Goal: Task Accomplishment & Management: Manage account settings

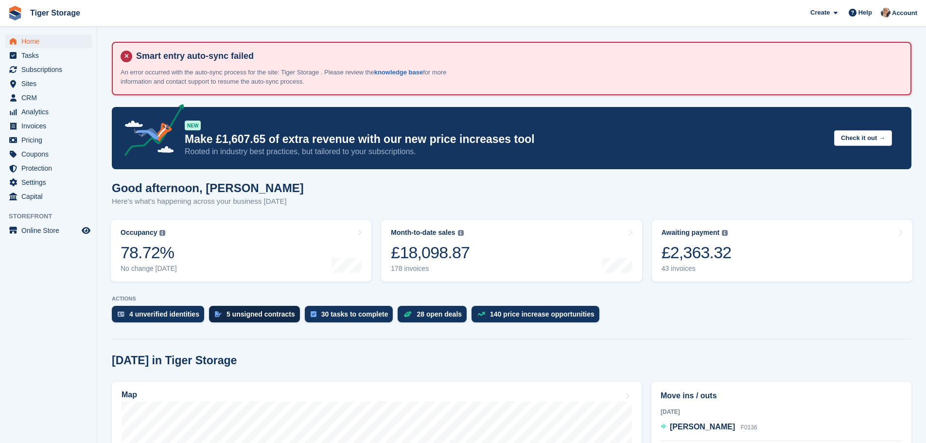
click at [245, 316] on div "5 unsigned contracts" at bounding box center [261, 314] width 69 height 8
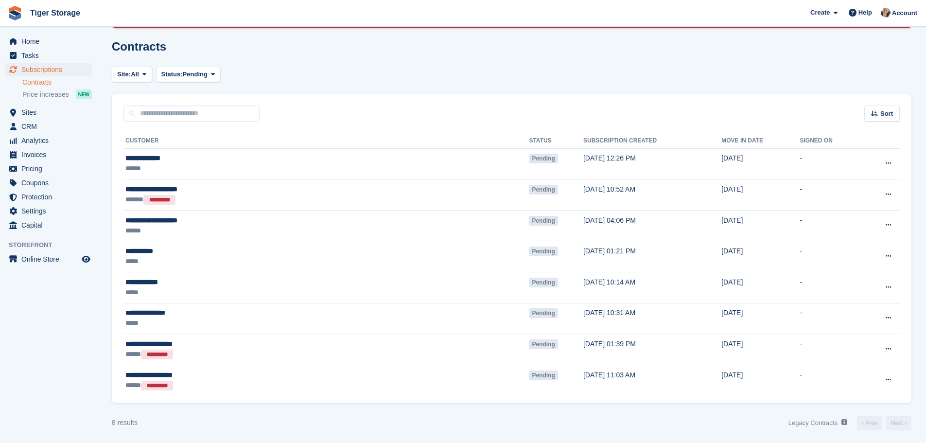
scroll to position [70, 0]
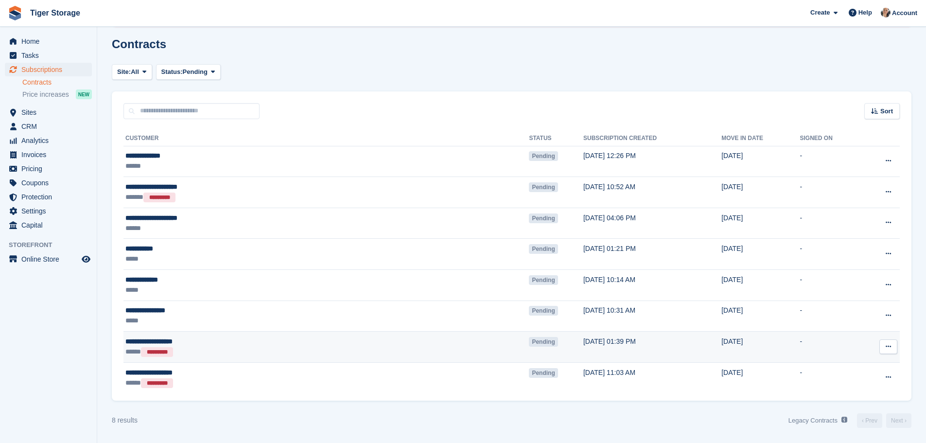
click at [889, 348] on icon at bounding box center [888, 346] width 5 height 6
click at [837, 389] on p "Void contract" at bounding box center [851, 391] width 85 height 13
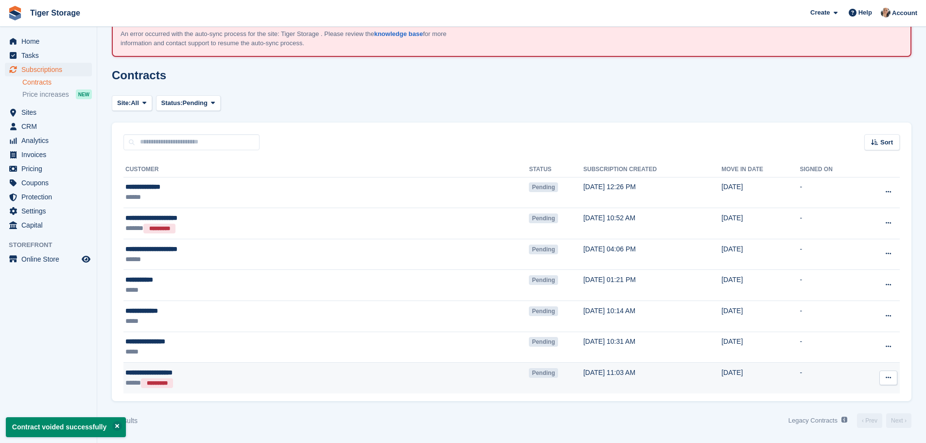
scroll to position [38, 0]
click at [890, 376] on icon at bounding box center [888, 377] width 5 height 6
click at [841, 419] on p "Void contract" at bounding box center [851, 422] width 85 height 13
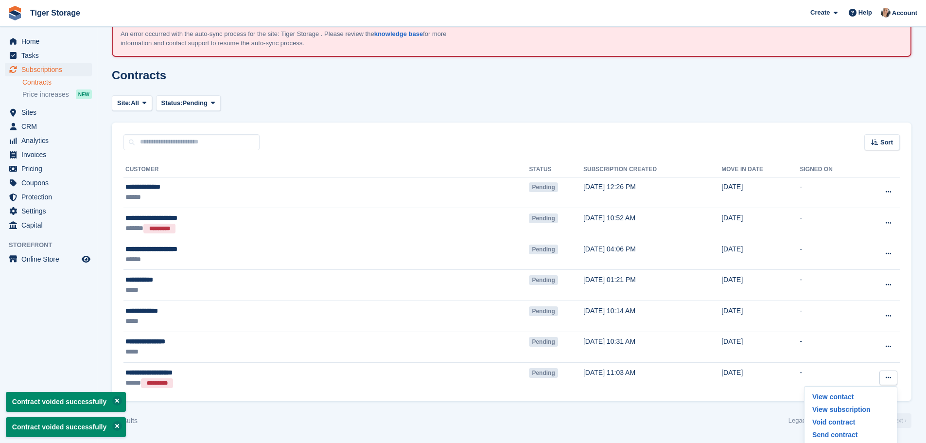
scroll to position [8, 0]
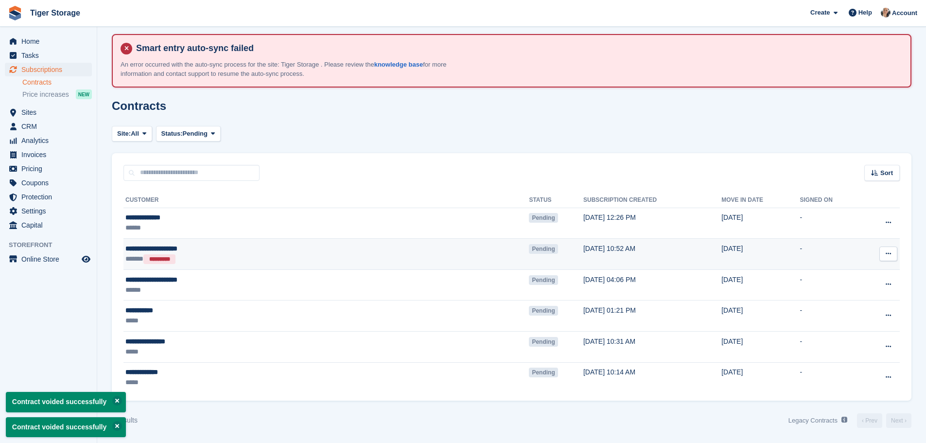
click at [887, 255] on icon at bounding box center [888, 253] width 5 height 6
click at [827, 297] on p "Void contract" at bounding box center [851, 298] width 85 height 13
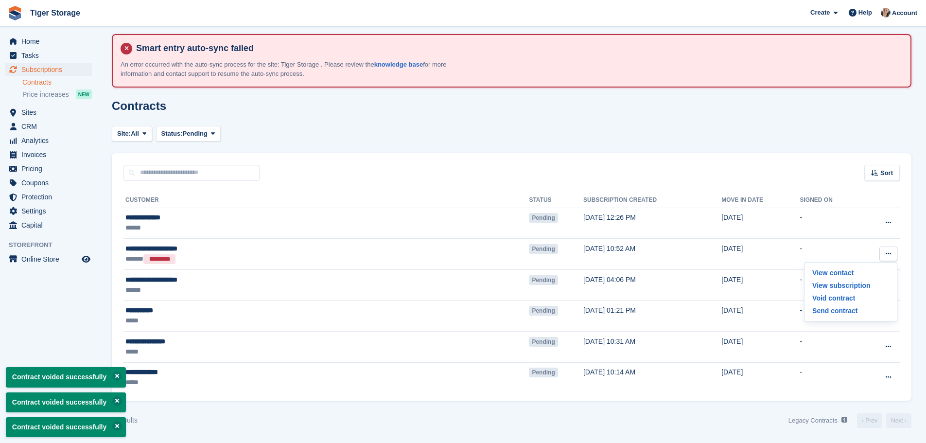
scroll to position [0, 0]
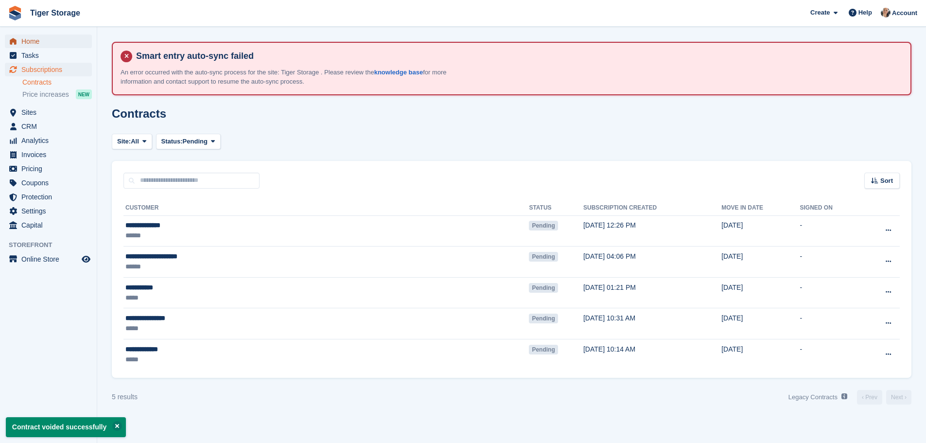
click at [29, 43] on span "Home" at bounding box center [50, 42] width 58 height 14
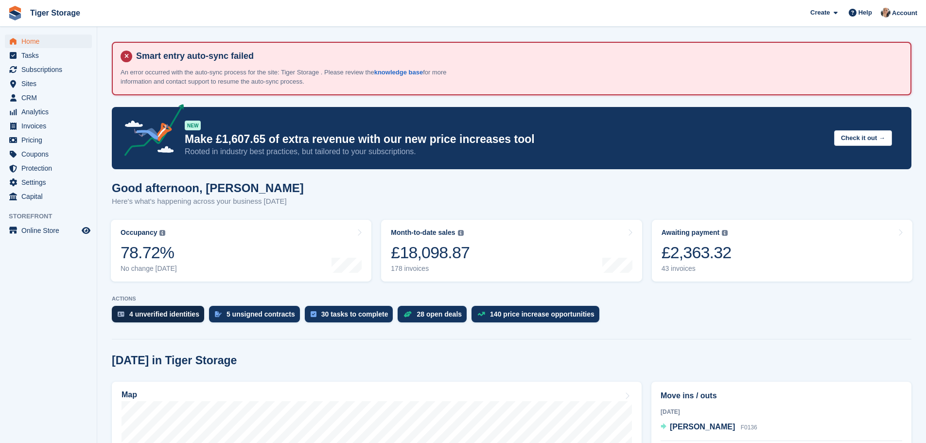
click at [179, 317] on div "4 unverified identities" at bounding box center [164, 314] width 70 height 8
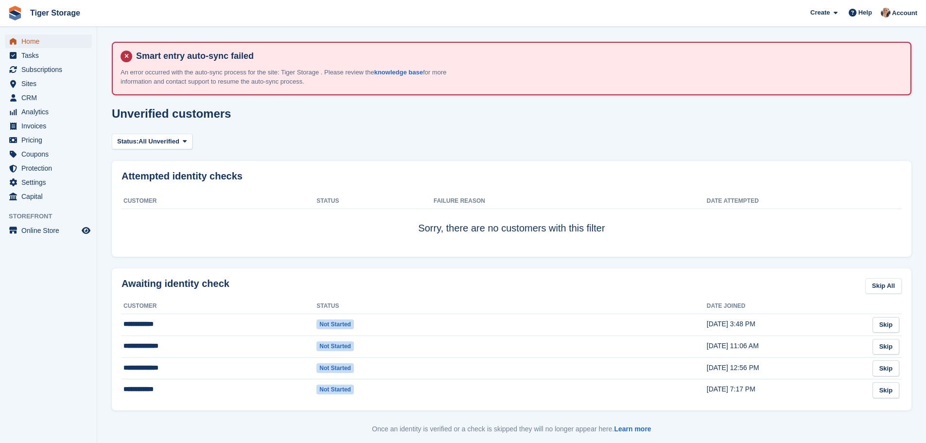
click at [42, 40] on span "Home" at bounding box center [50, 42] width 58 height 14
